Goal: Unclear

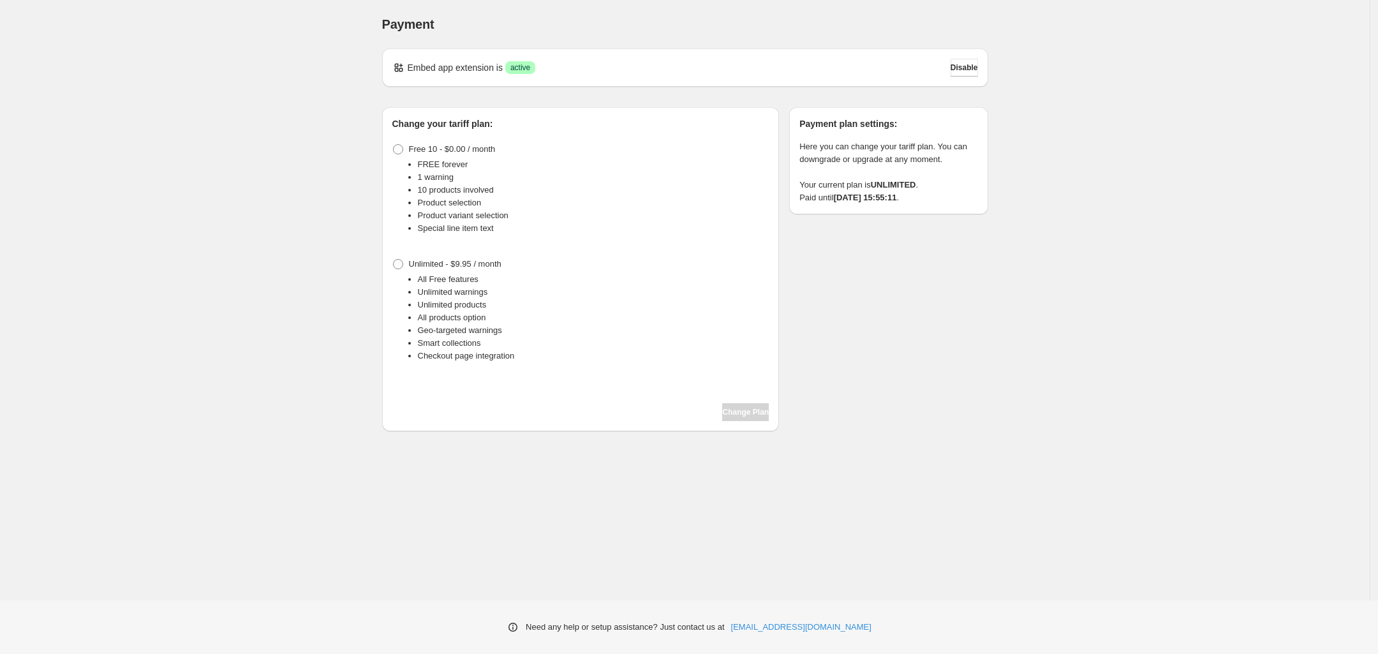
click at [192, 134] on div "Payment. This page is ready Payment Embed app extension is Success active Disab…" at bounding box center [684, 300] width 1369 height 600
click at [203, 149] on div "Payment. This page is ready Payment Embed app extension is Success active Disab…" at bounding box center [684, 300] width 1369 height 600
